Goal: Information Seeking & Learning: Check status

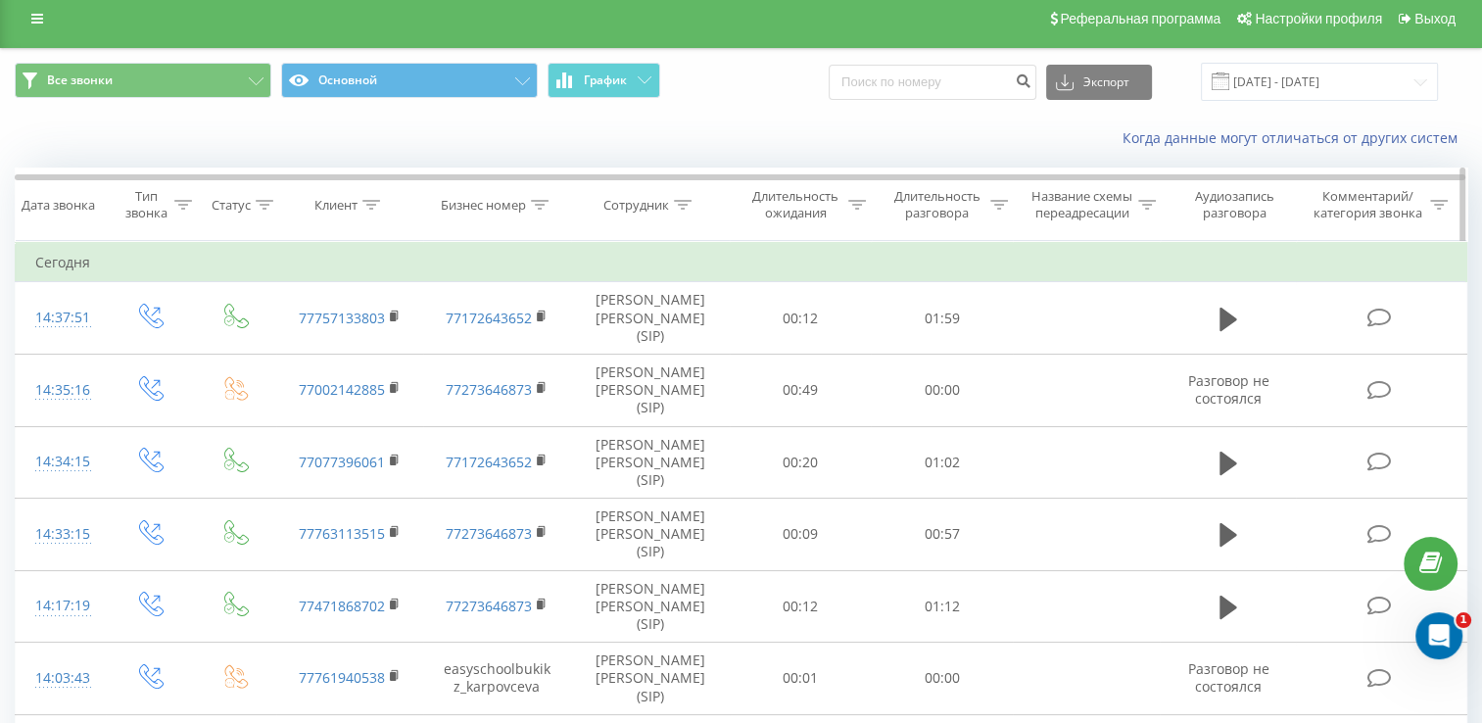
scroll to position [1, 0]
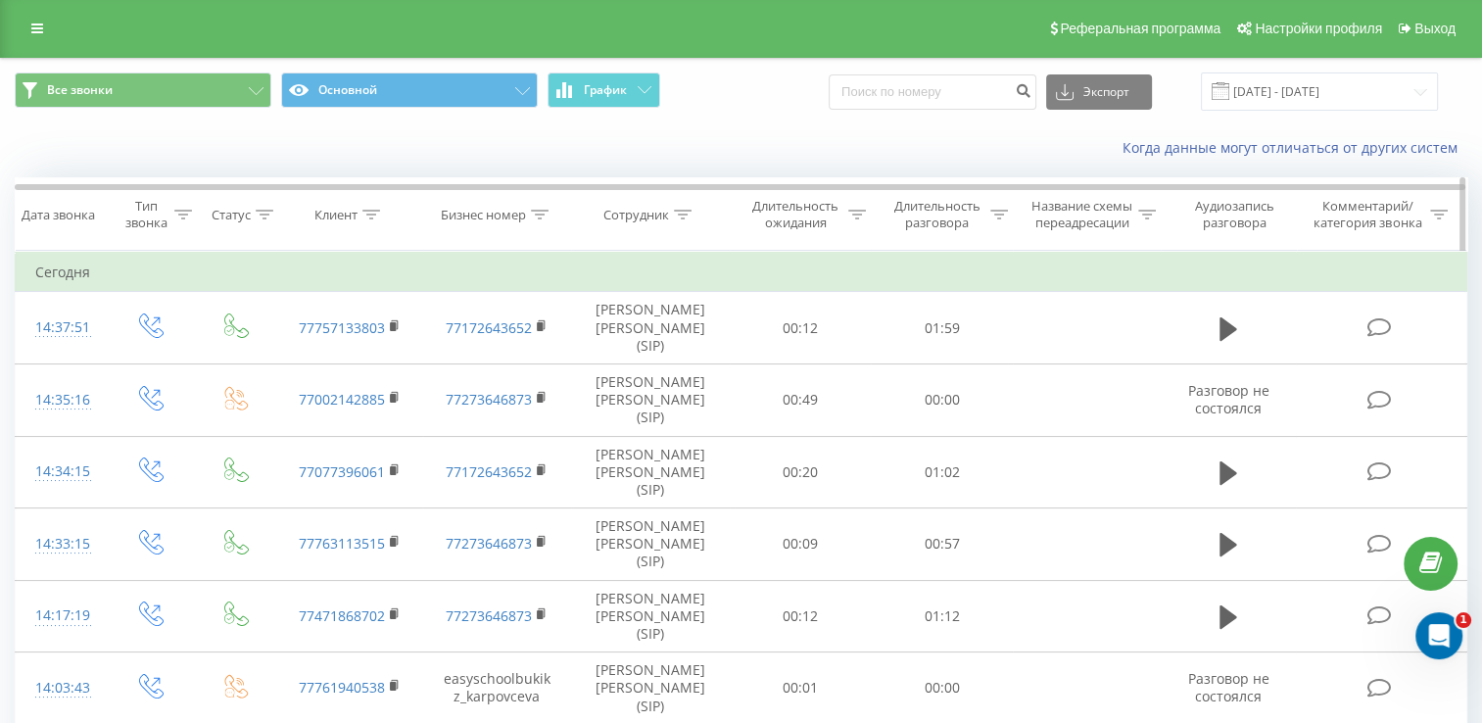
click at [690, 219] on icon at bounding box center [683, 215] width 18 height 10
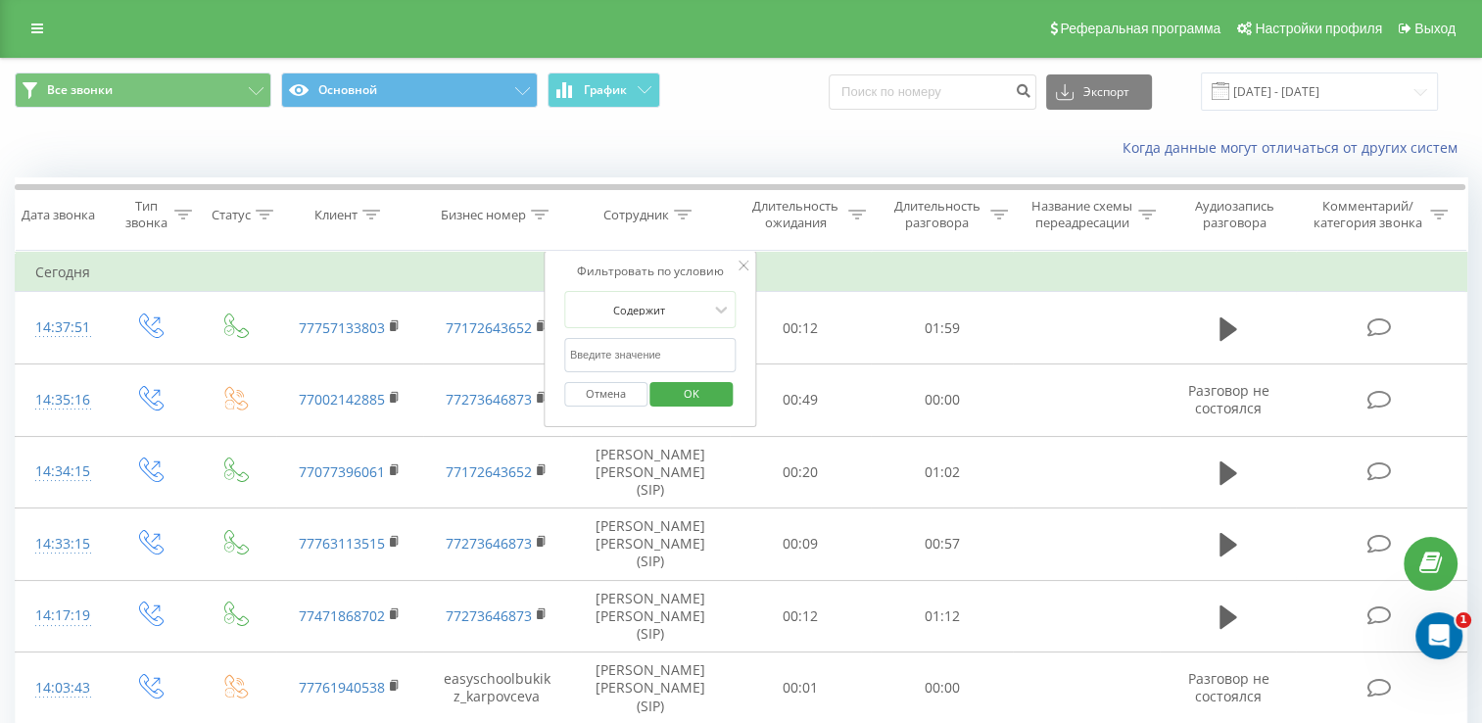
click at [719, 369] on input "text" at bounding box center [650, 355] width 172 height 34
type input "кононенко"
click at [713, 408] on span "OK" at bounding box center [691, 393] width 55 height 30
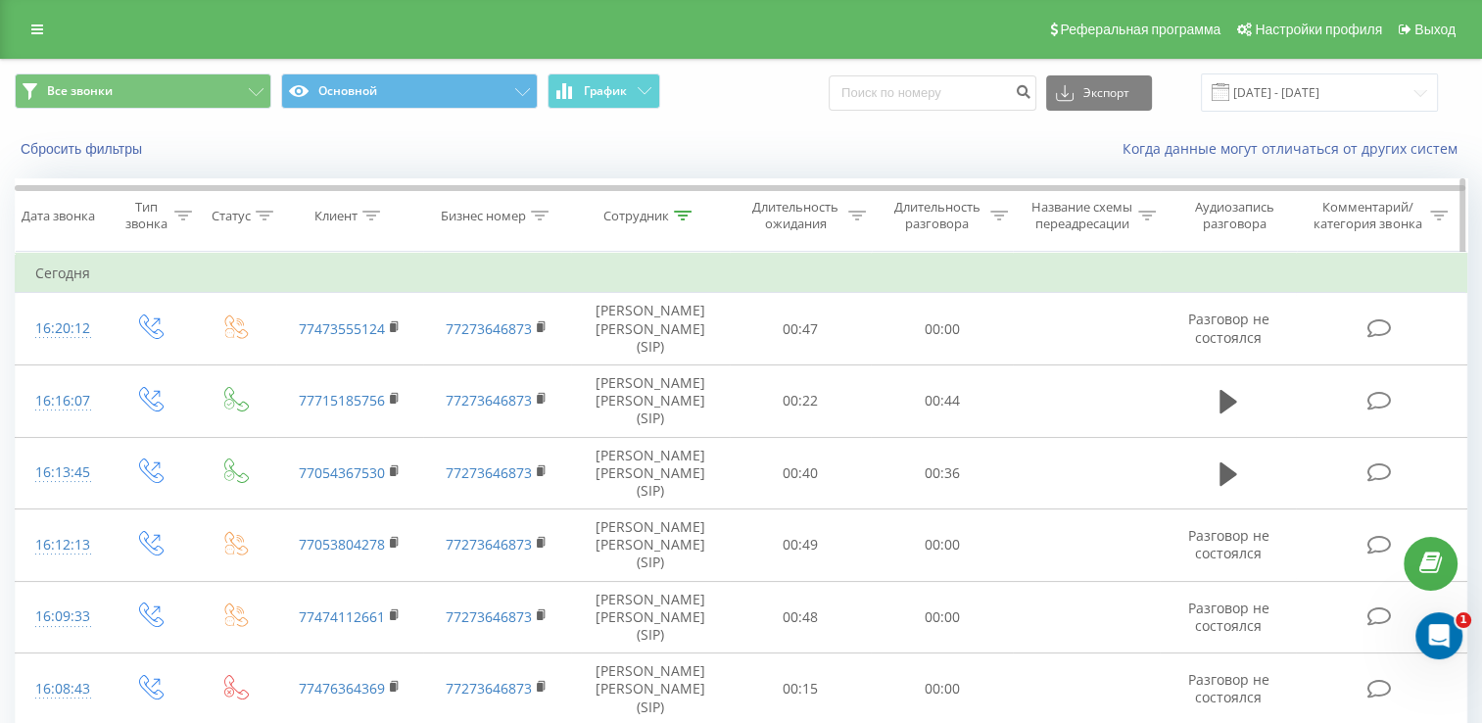
click at [268, 220] on icon at bounding box center [265, 216] width 18 height 10
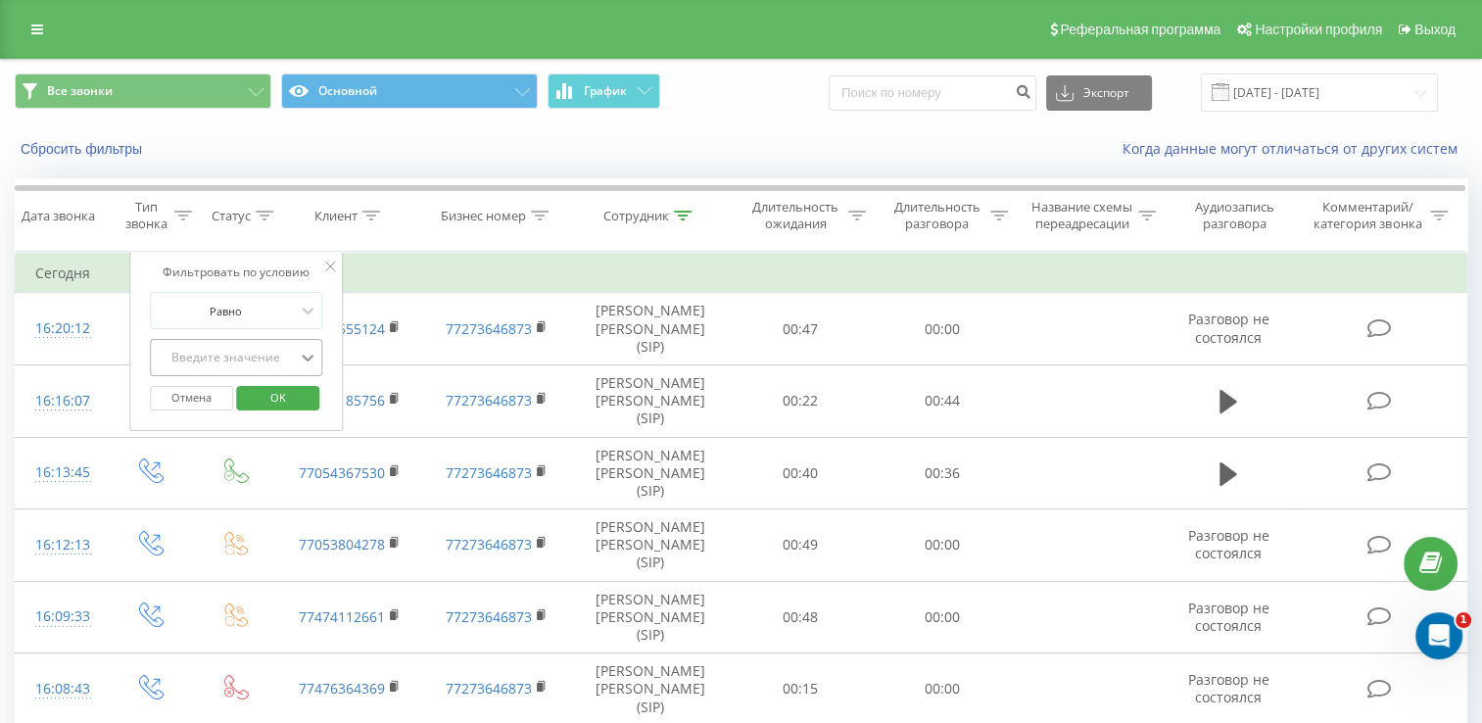
click at [313, 367] on icon at bounding box center [308, 358] width 20 height 20
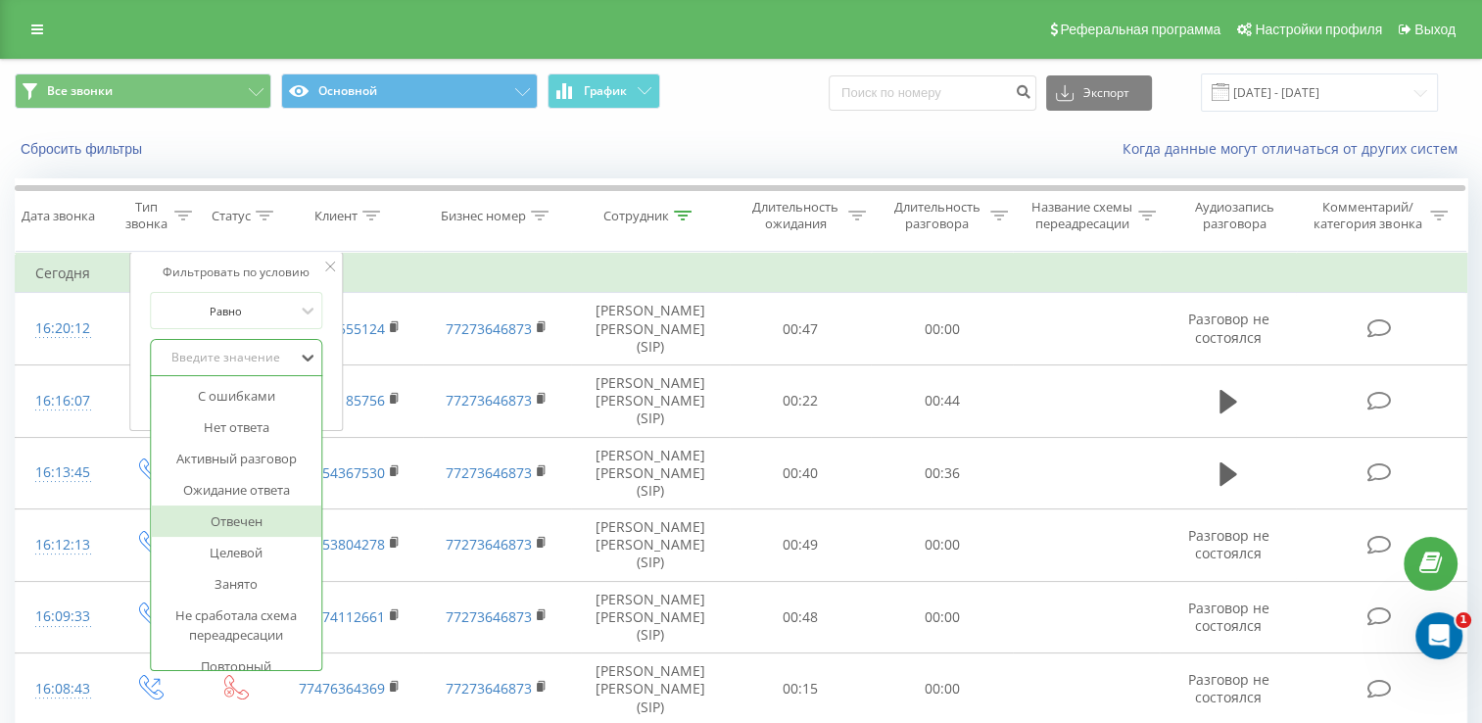
click at [249, 537] on div "Отвечен" at bounding box center [236, 520] width 170 height 31
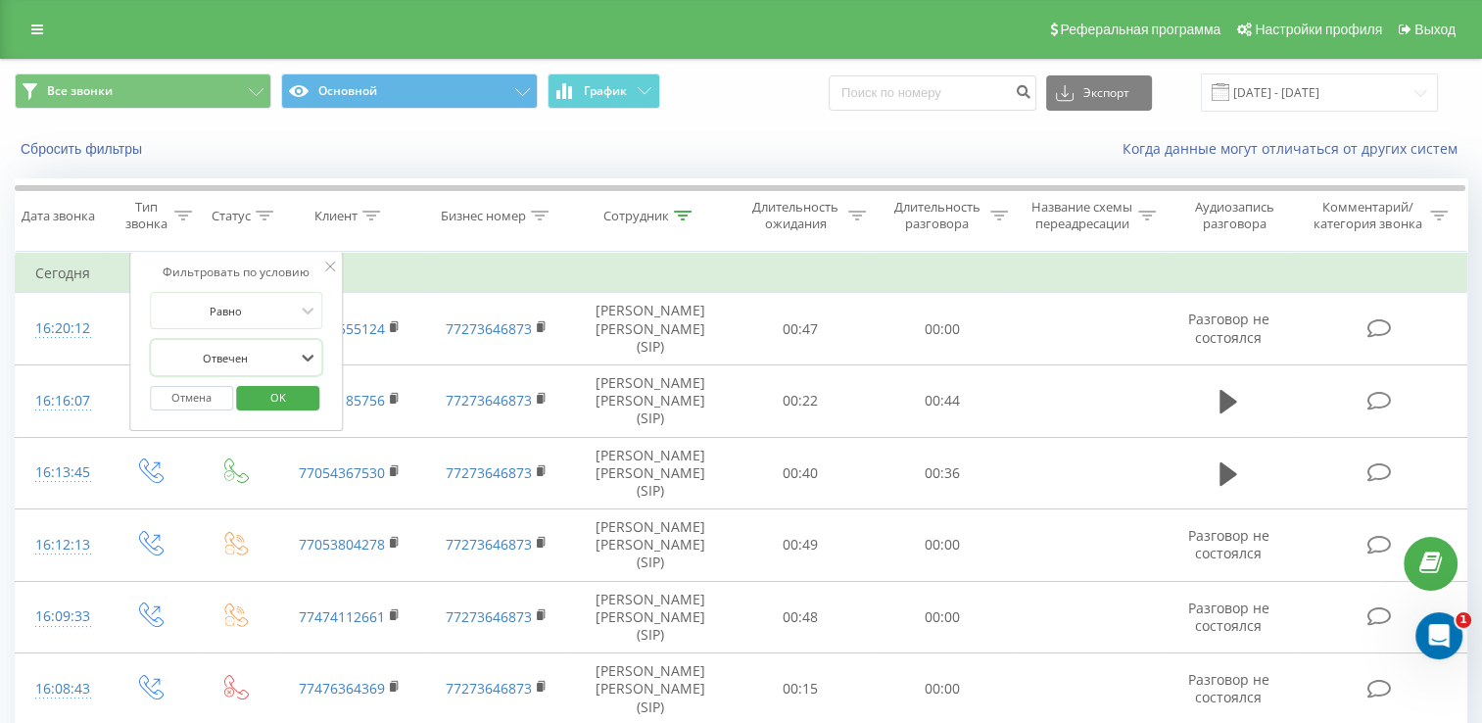
click at [282, 407] on span "OK" at bounding box center [278, 397] width 55 height 30
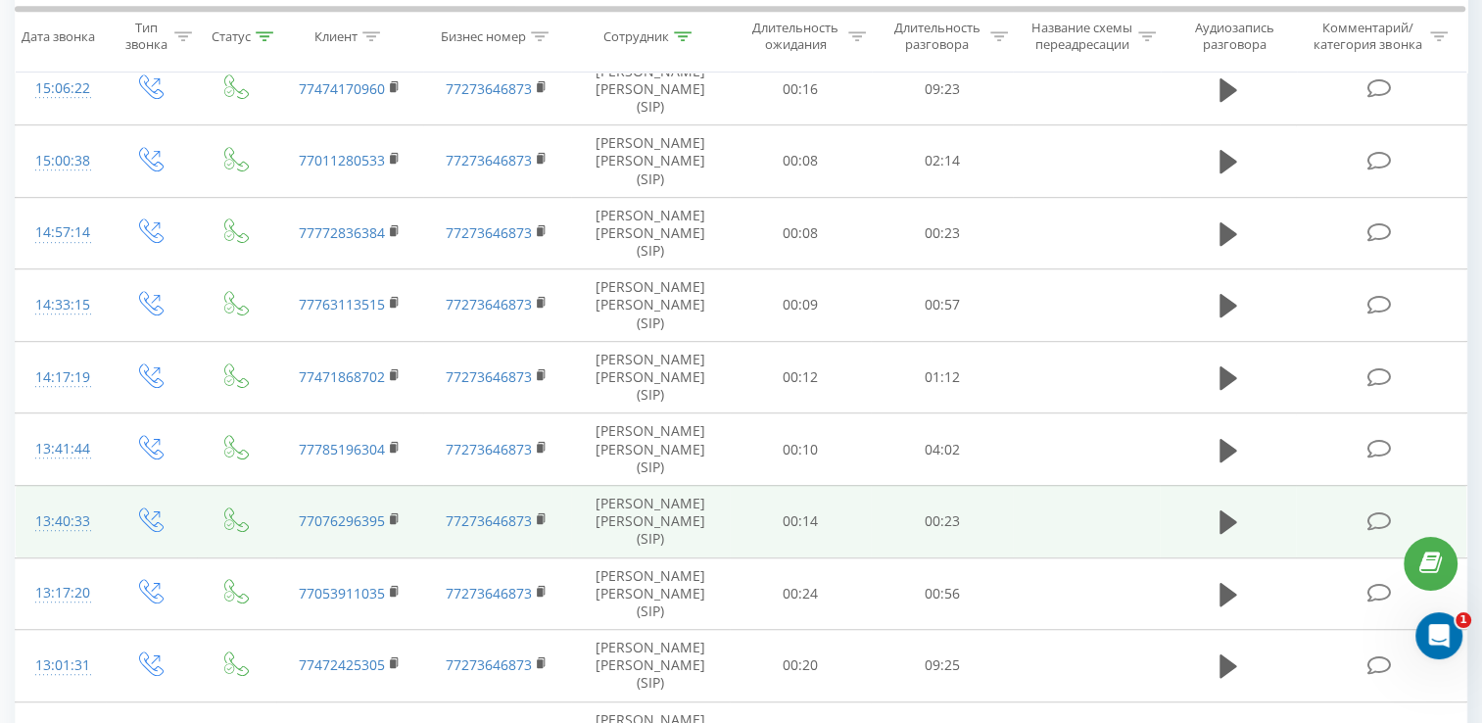
scroll to position [1078, 0]
